Goal: Task Accomplishment & Management: Use online tool/utility

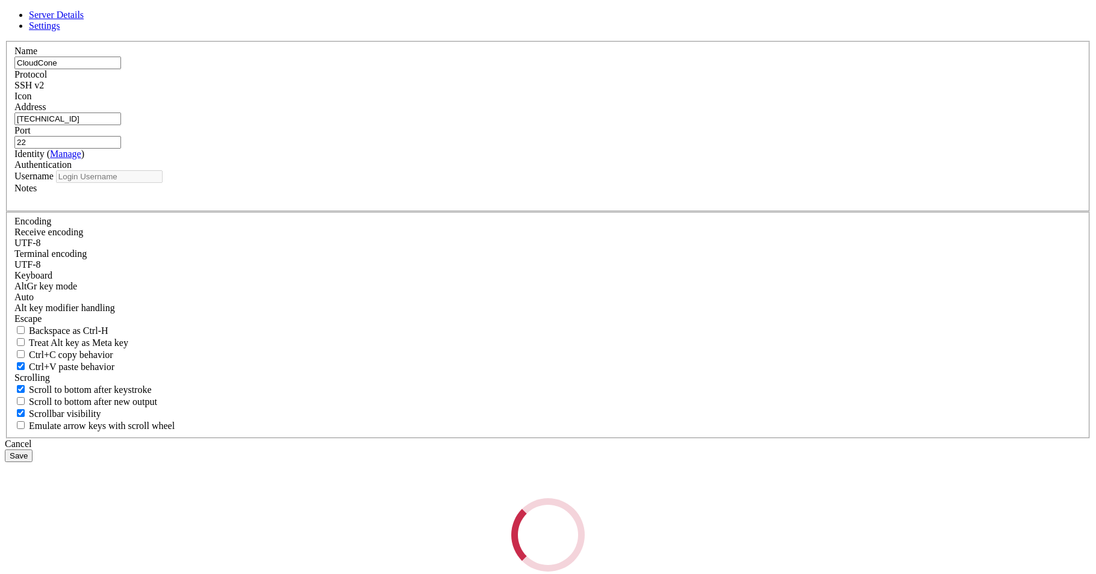
type input "root"
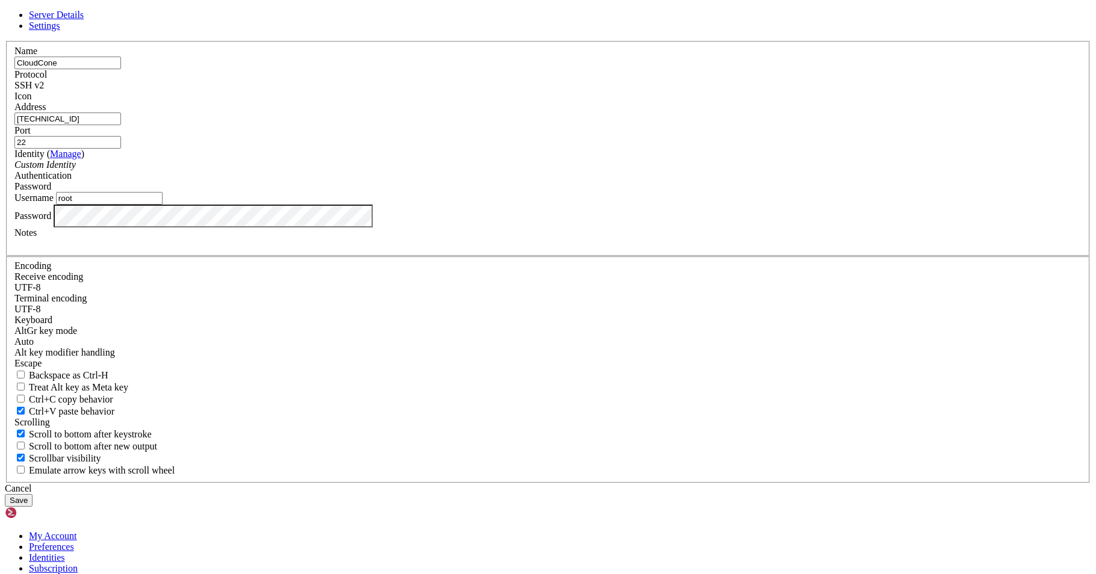
click at [33, 494] on button "Save" at bounding box center [19, 500] width 28 height 13
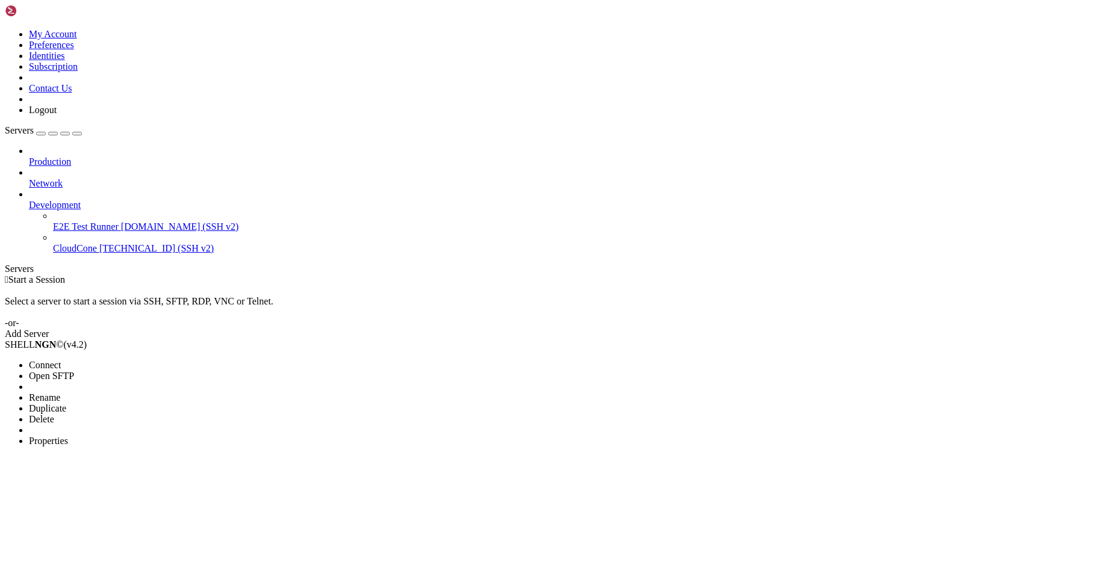
click at [119, 360] on li "Connect" at bounding box center [84, 365] width 110 height 11
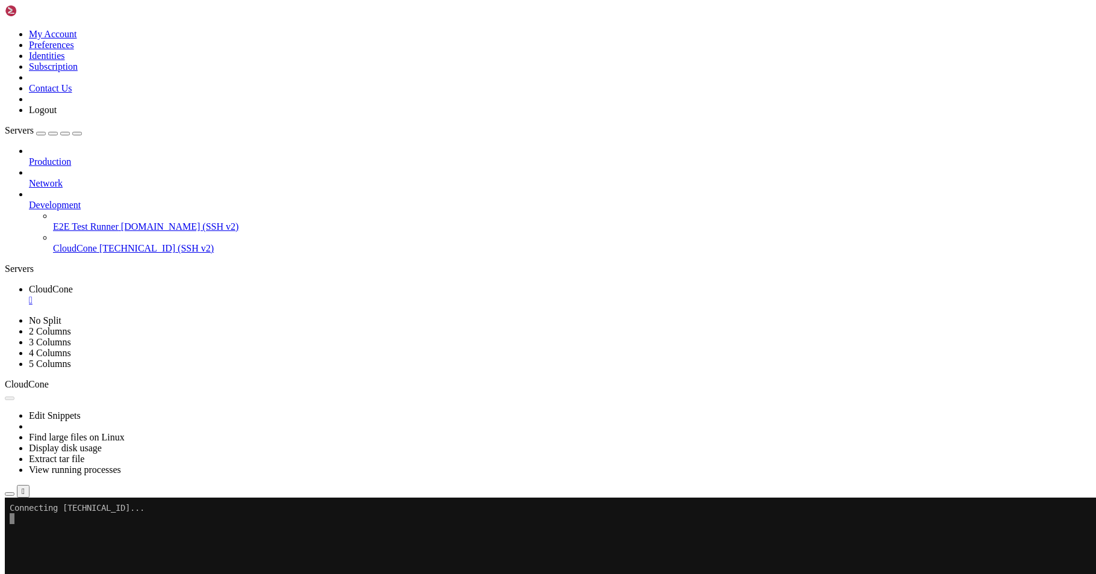
click at [77, 134] on icon "button" at bounding box center [77, 134] width 0 height 0
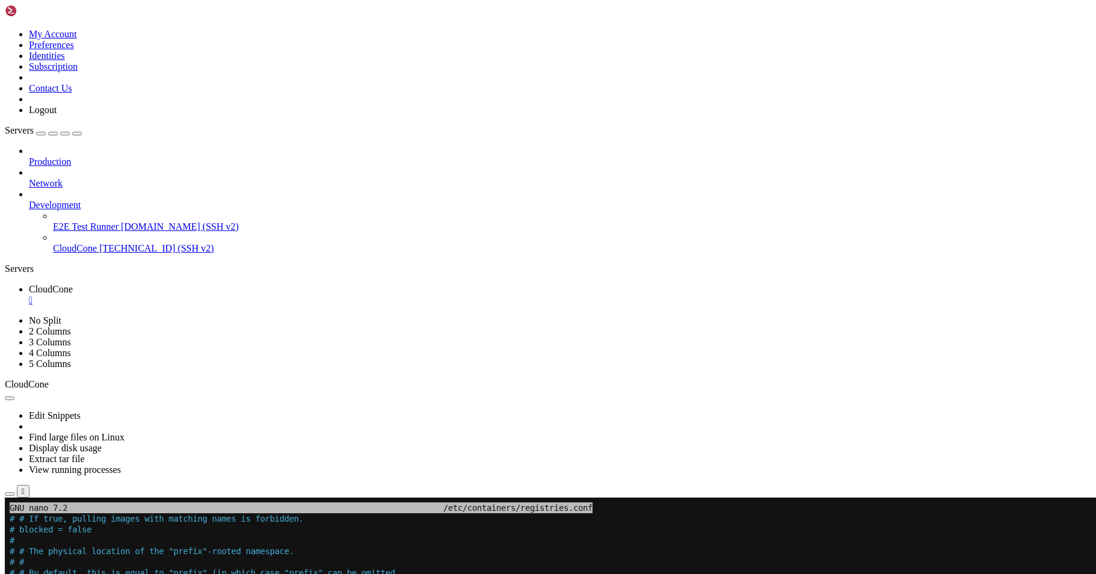
drag, startPoint x: 54, startPoint y: 951, endPoint x: 43, endPoint y: 951, distance: 10.9
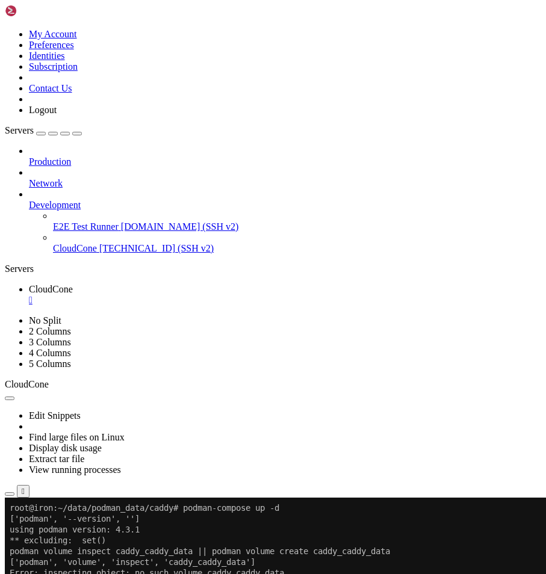
click at [30, 485] on button "" at bounding box center [23, 491] width 13 height 13
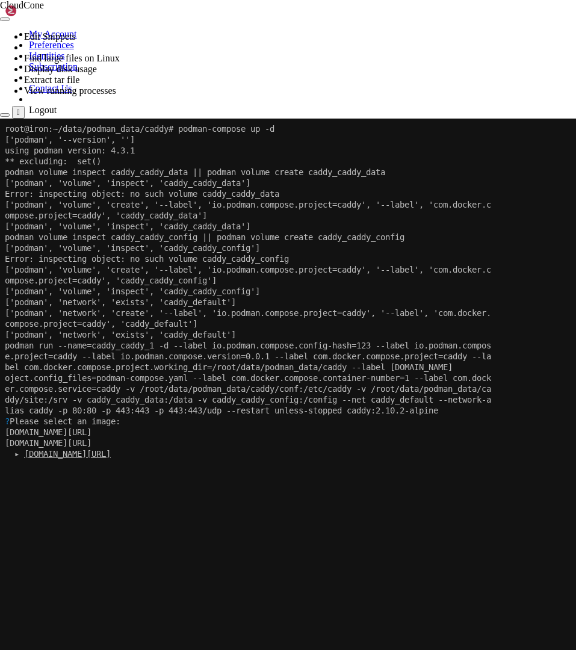
click at [0, 119] on icon at bounding box center [0, 119] width 0 height 0
click at [20, 108] on div "" at bounding box center [18, 112] width 3 height 9
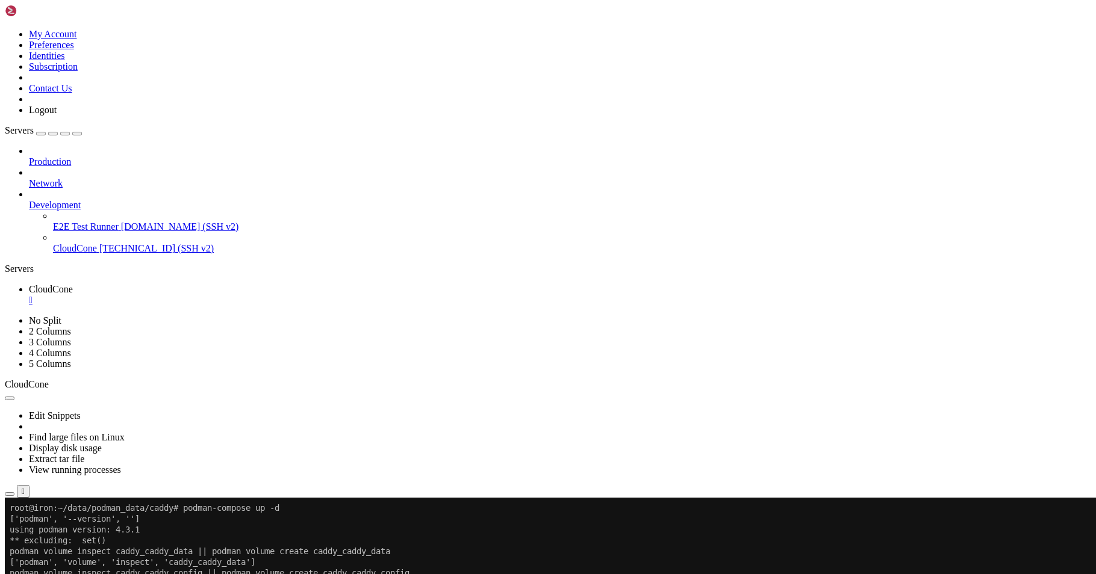
click at [124, 541] on span "Connected" at bounding box center [103, 535] width 41 height 10
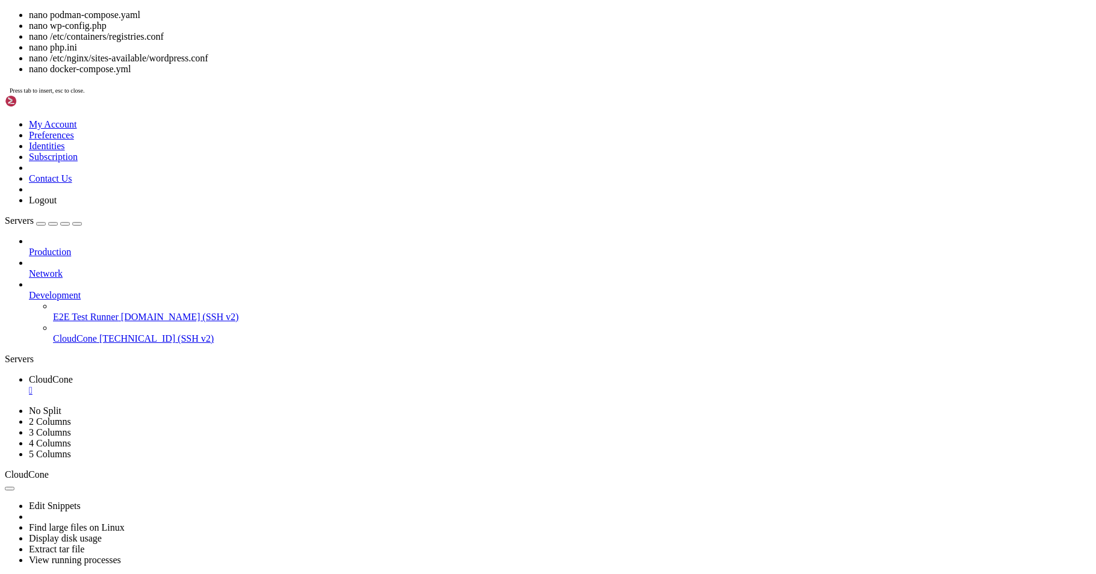
drag, startPoint x: 523, startPoint y: 892, endPoint x: 530, endPoint y: 778, distance: 114.0
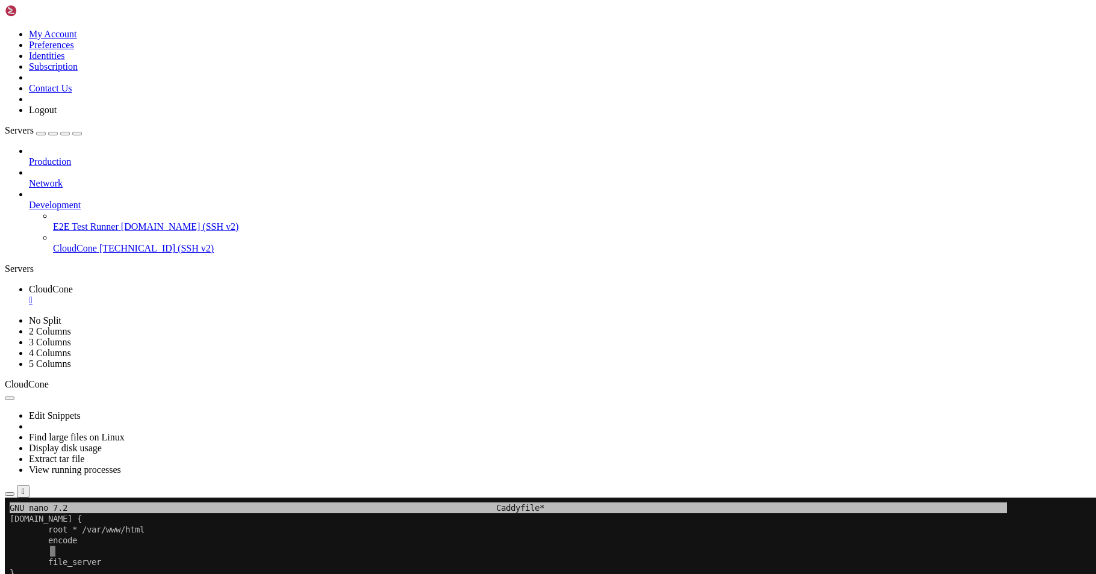
drag, startPoint x: 78, startPoint y: 551, endPoint x: 71, endPoint y: 552, distance: 6.7
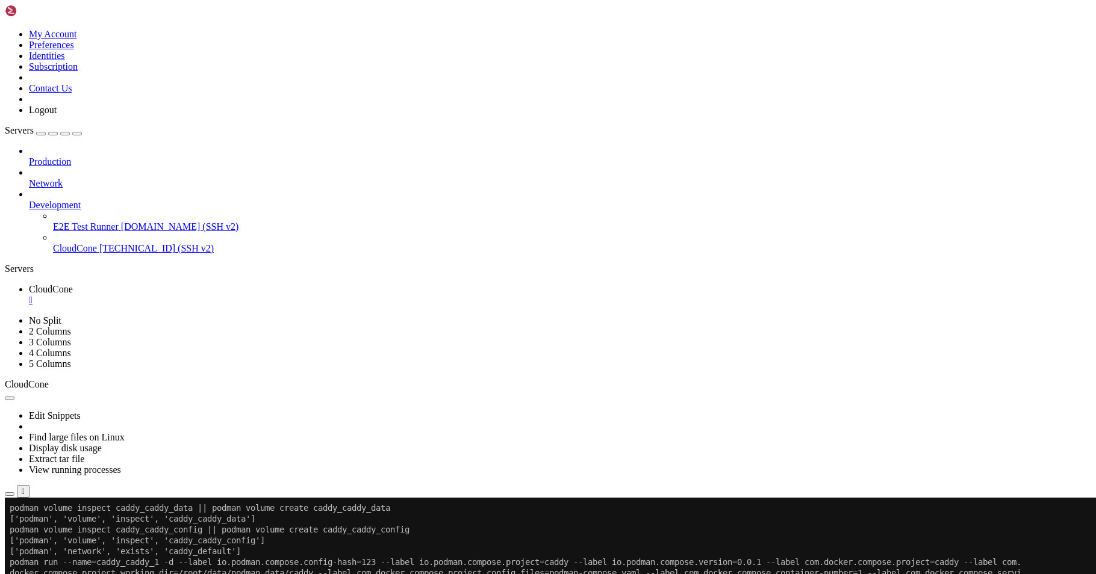
scroll to position [43, 0]
